Goal: Task Accomplishment & Management: Use online tool/utility

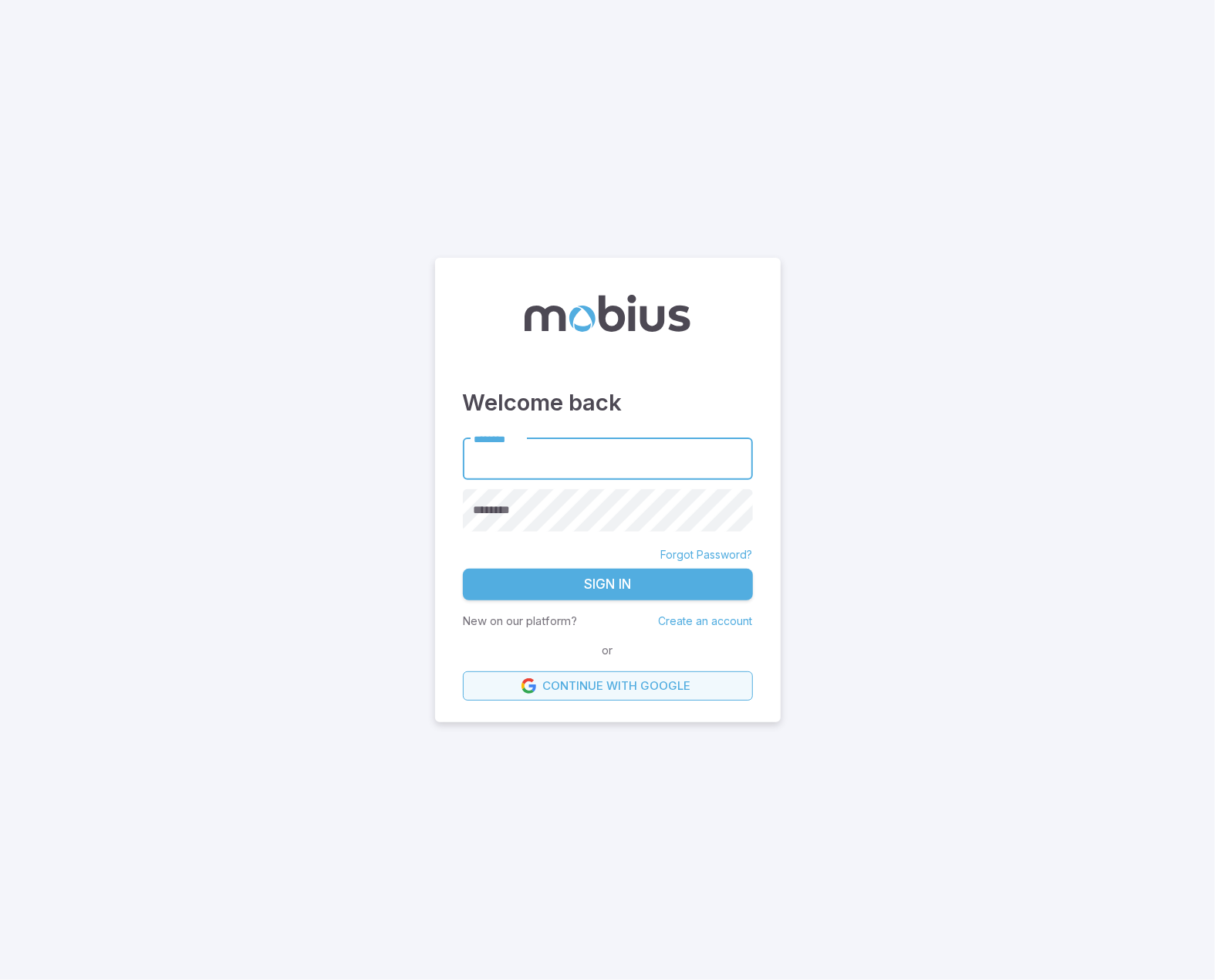
click at [630, 693] on link "Continue with Google" at bounding box center [608, 686] width 290 height 29
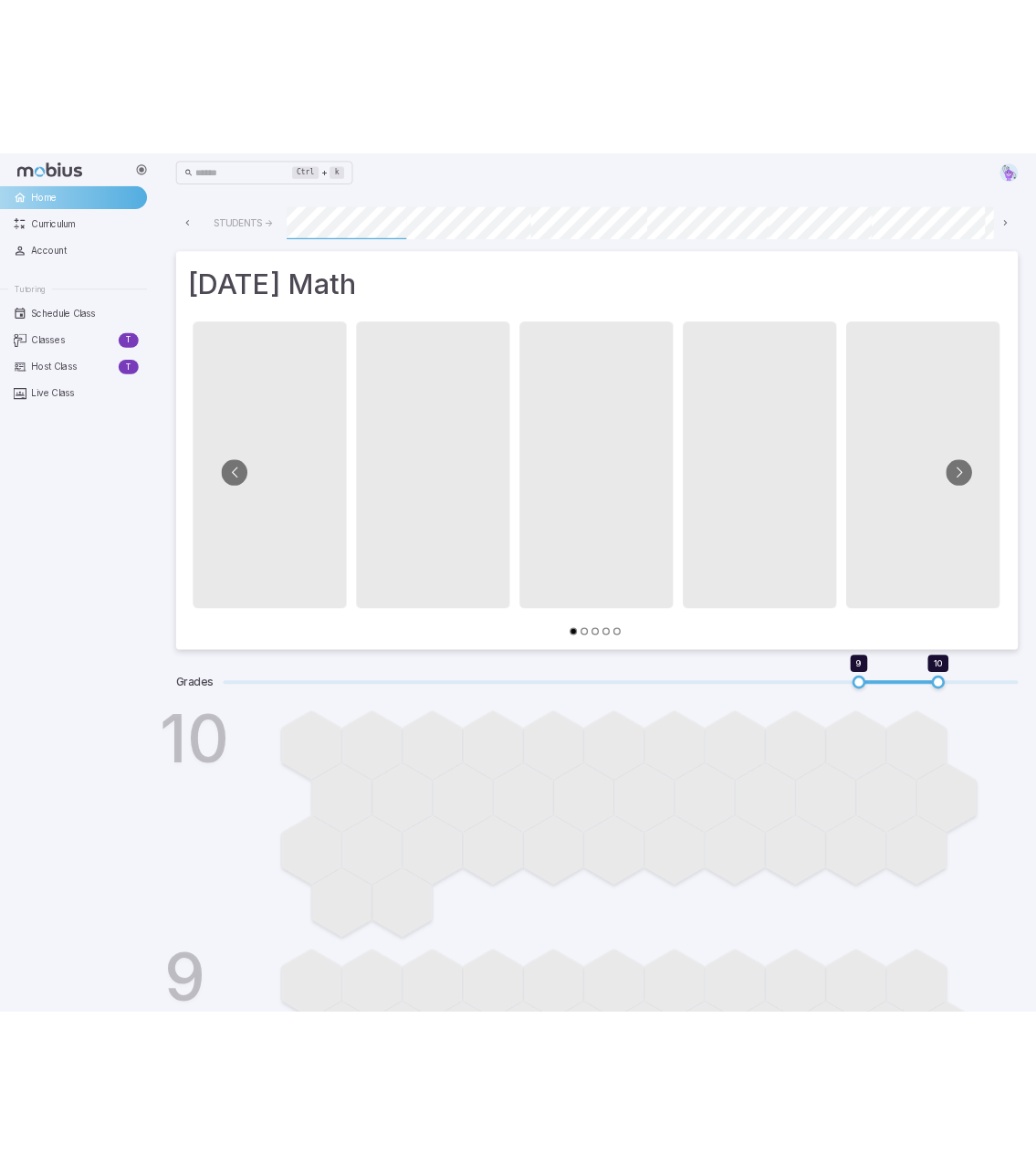
scroll to position [0, 731]
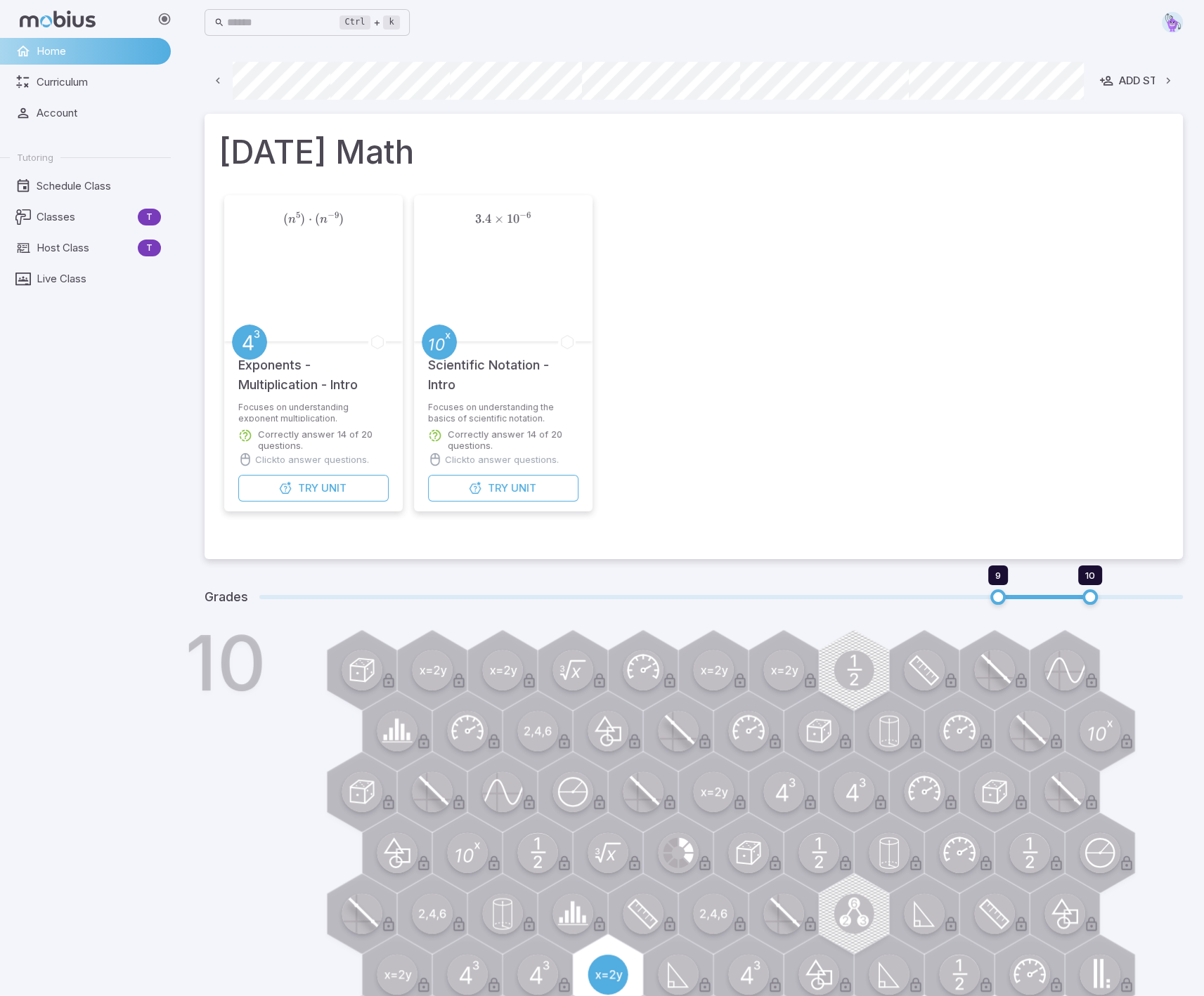
click at [99, 578] on div "Home Curriculum Account Tutoring Schedule Class Classes T Host Class T Live Cla…" at bounding box center [91, 517] width 182 height 958
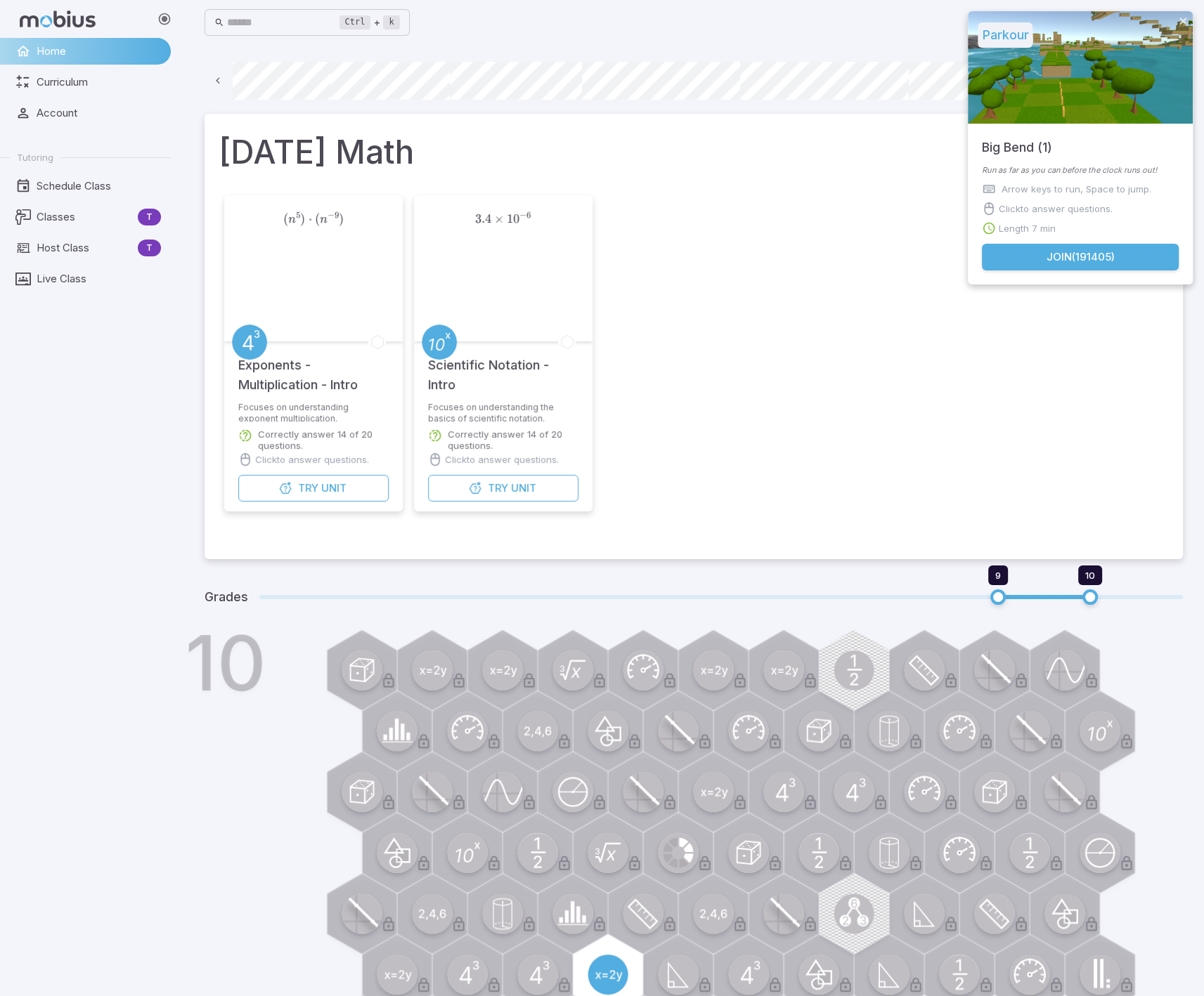
click at [1063, 261] on button "Join ( 191405 )" at bounding box center [1080, 257] width 197 height 27
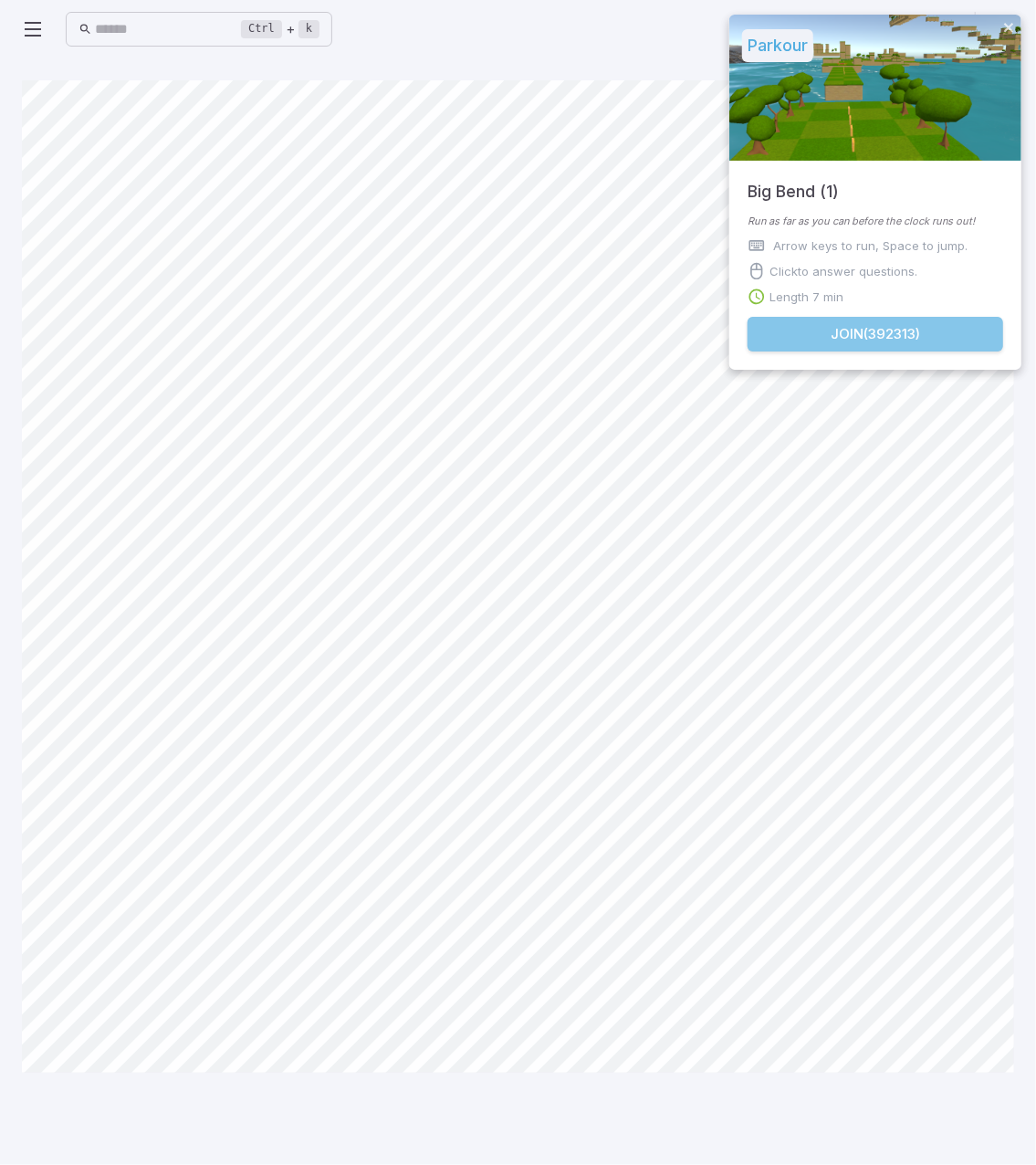
click at [870, 335] on button "Join ( 392313 )" at bounding box center [875, 333] width 256 height 34
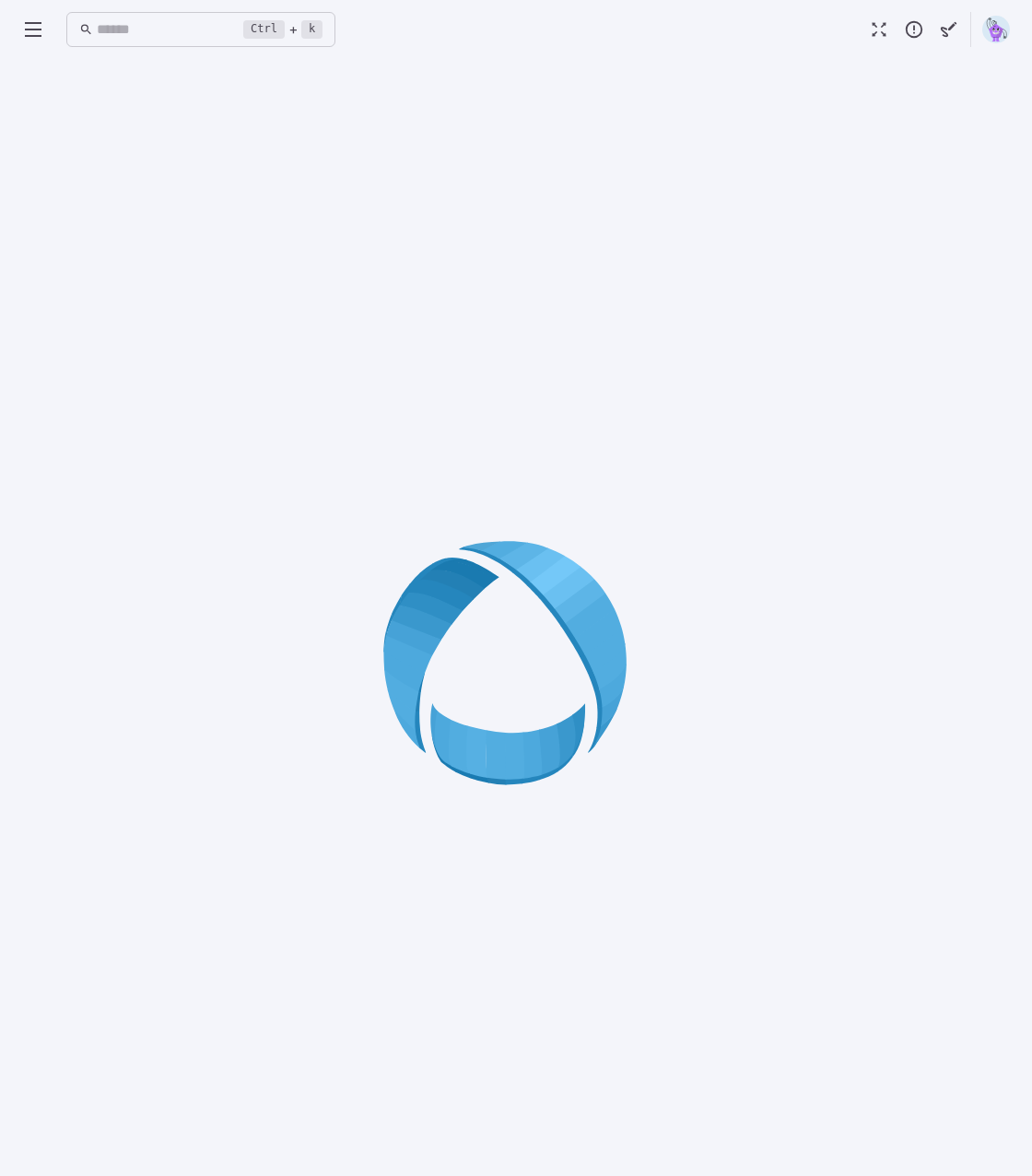
click at [514, 251] on div at bounding box center [516, 668] width 988 height 1176
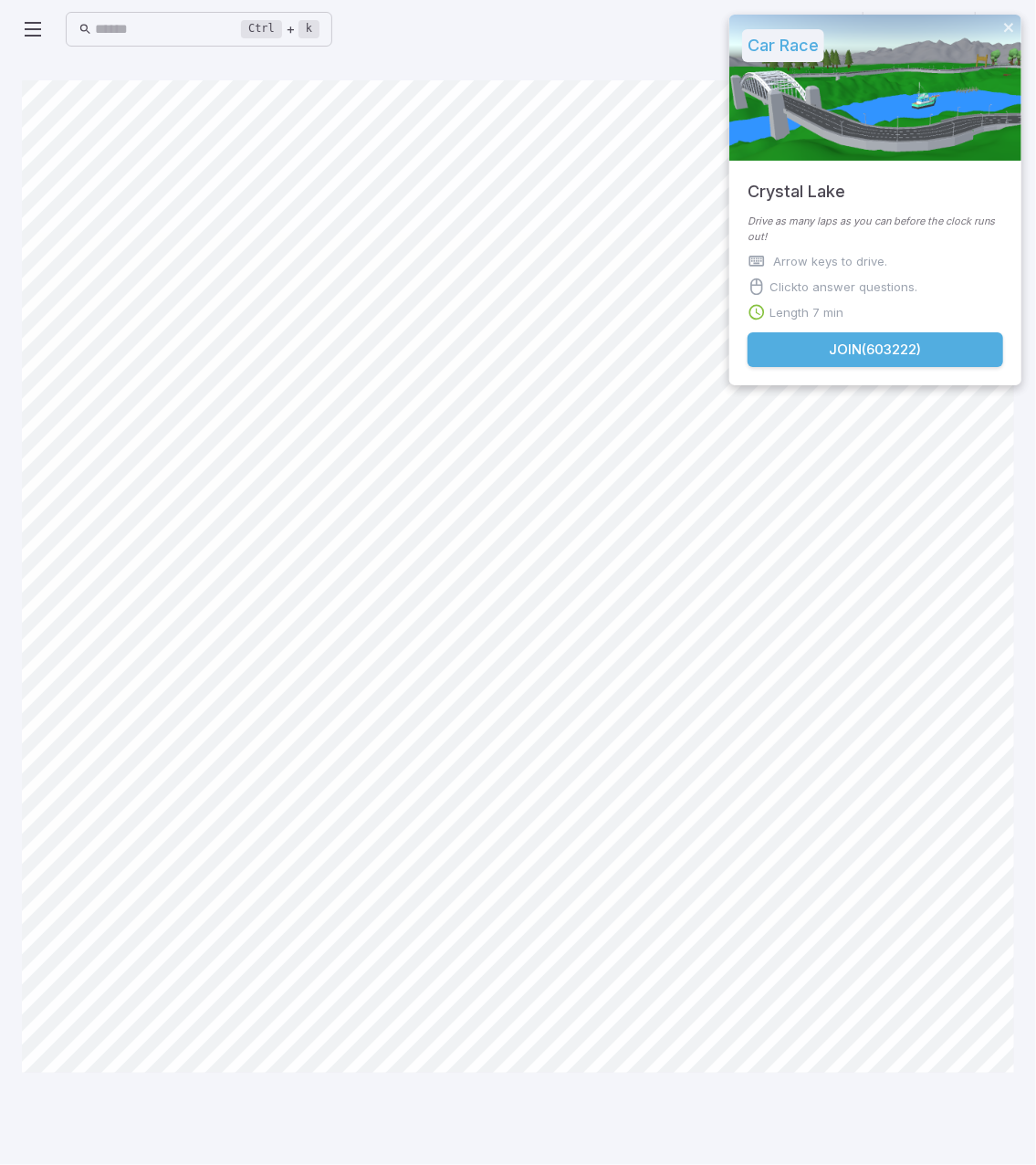
click at [880, 343] on button "Join ( 603222 )" at bounding box center [875, 349] width 256 height 34
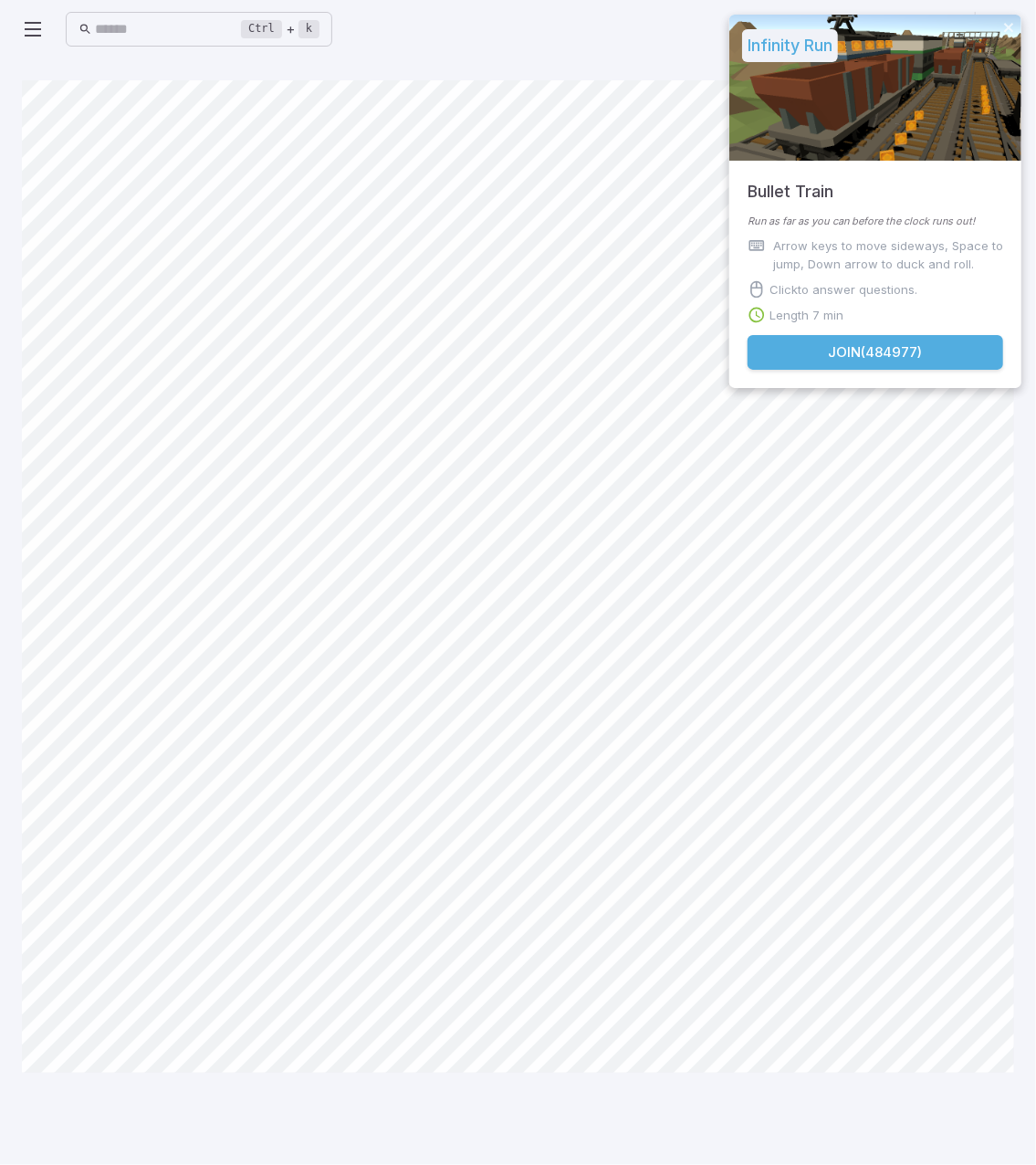
click at [864, 350] on button "Join ( 484977 )" at bounding box center [875, 352] width 256 height 34
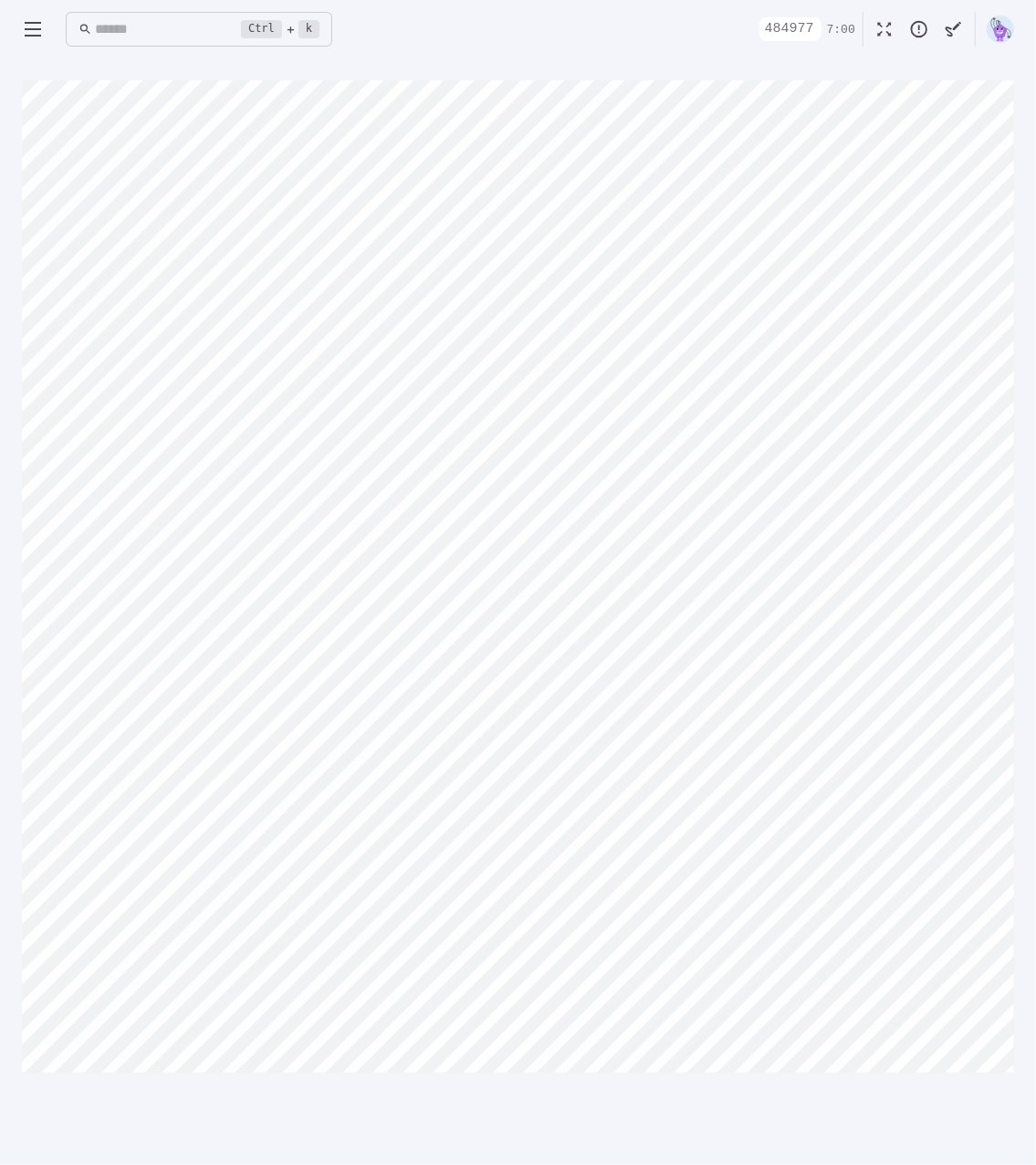
click at [666, 1103] on div "Canvas actions 100 % Exit zen mode" at bounding box center [518, 611] width 992 height 1063
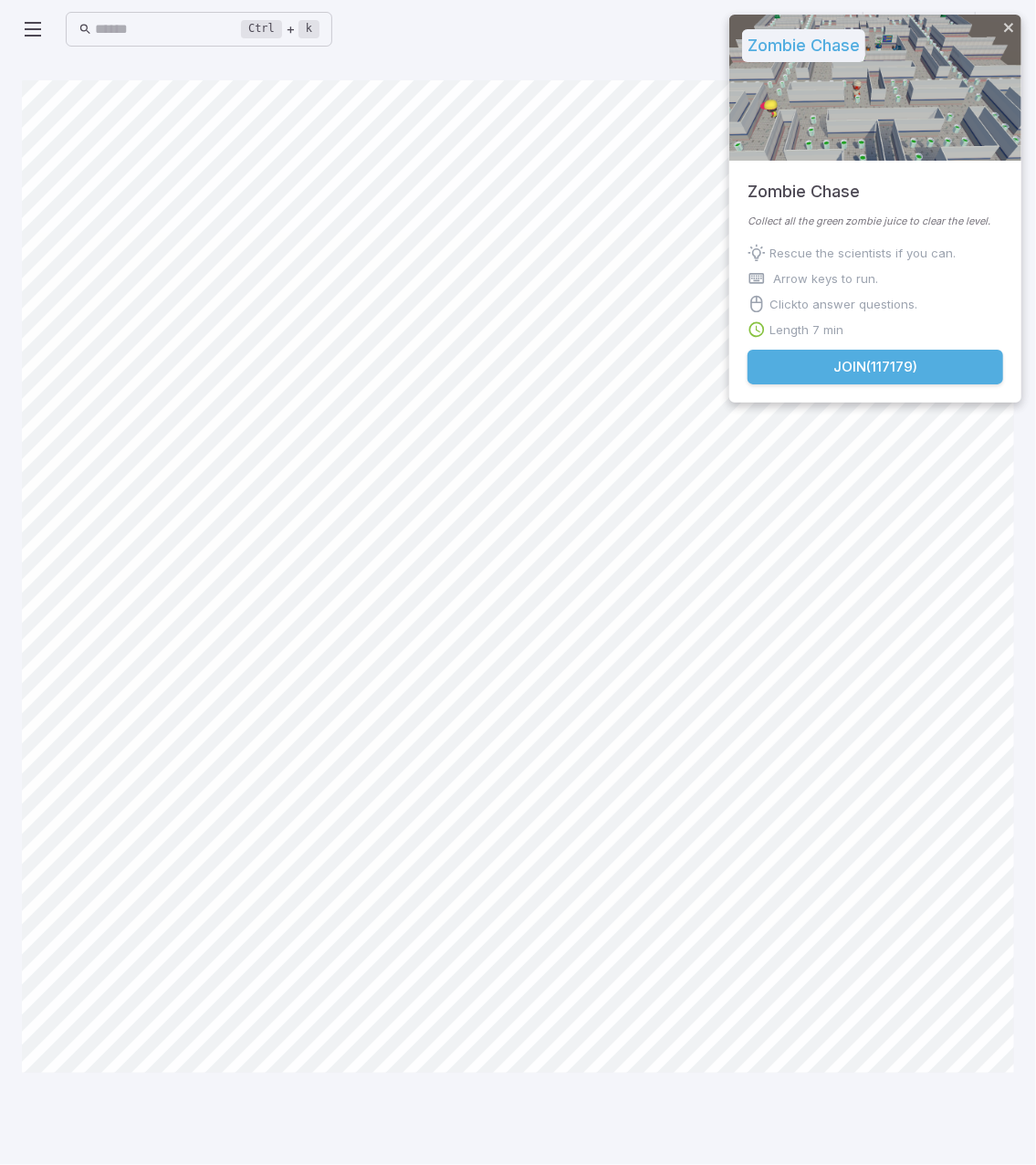
click at [865, 368] on button "Join ( 117179 )" at bounding box center [875, 367] width 256 height 34
